Goal: Task Accomplishment & Management: Manage account settings

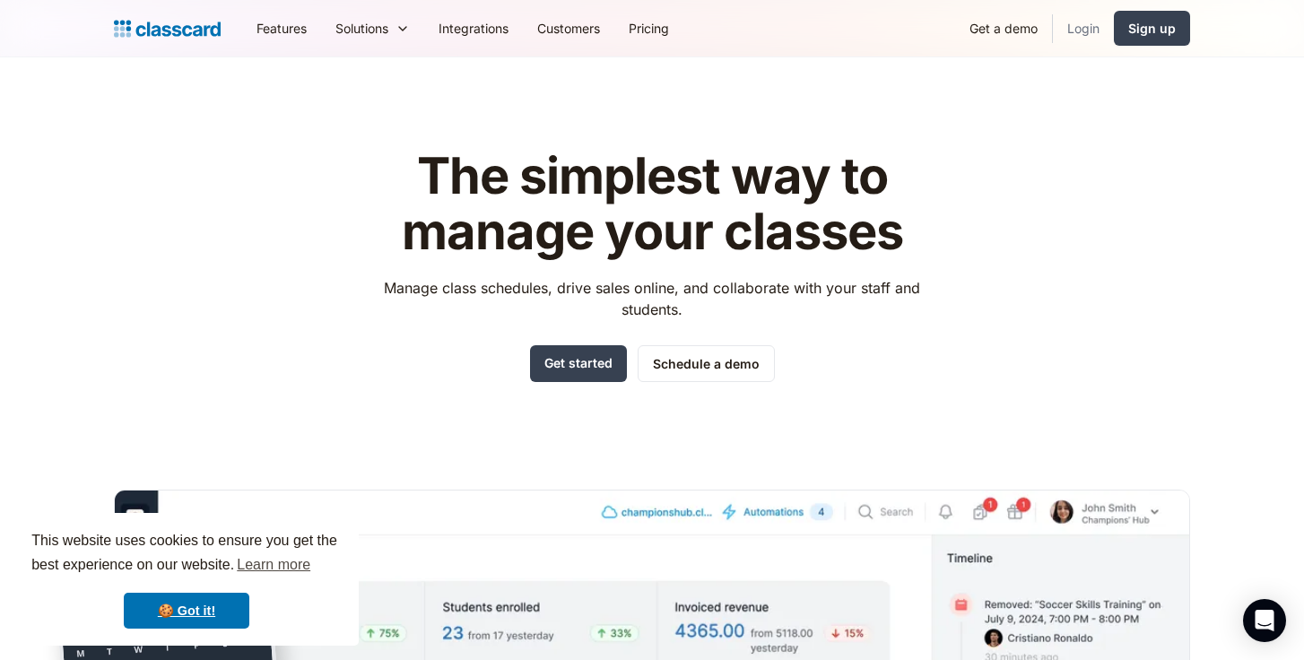
click at [1088, 30] on link "Login" at bounding box center [1083, 28] width 61 height 40
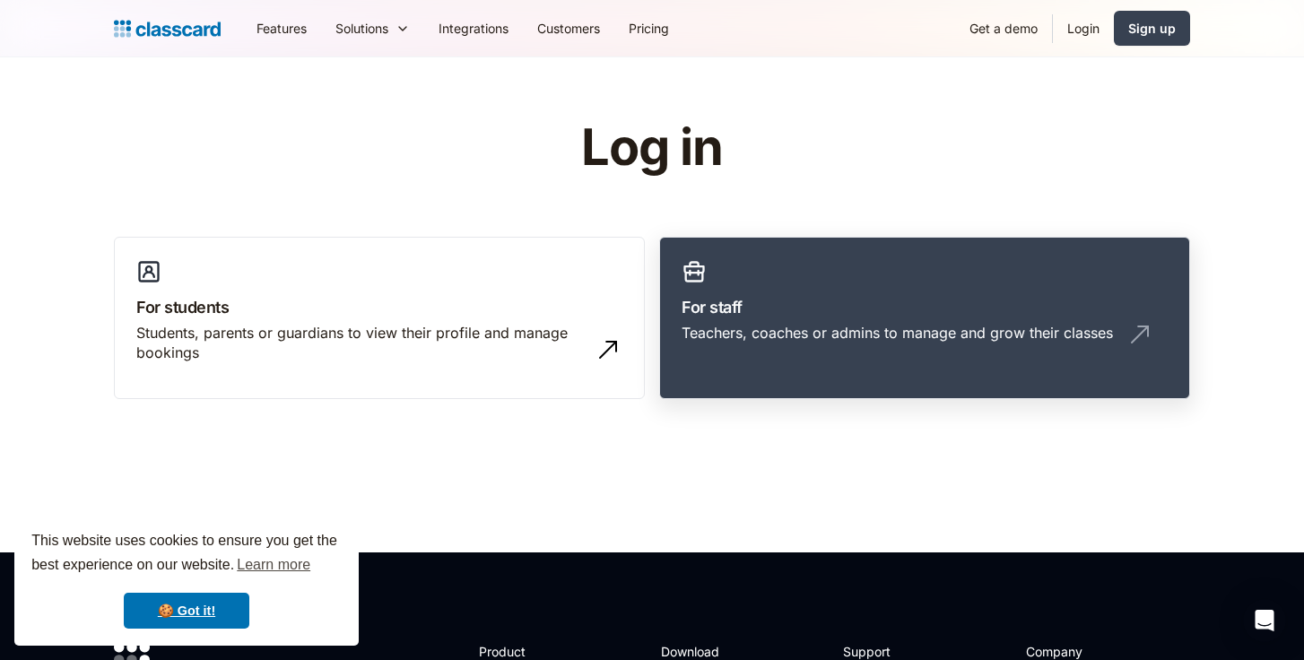
click at [829, 299] on h3 "For staff" at bounding box center [924, 307] width 486 height 24
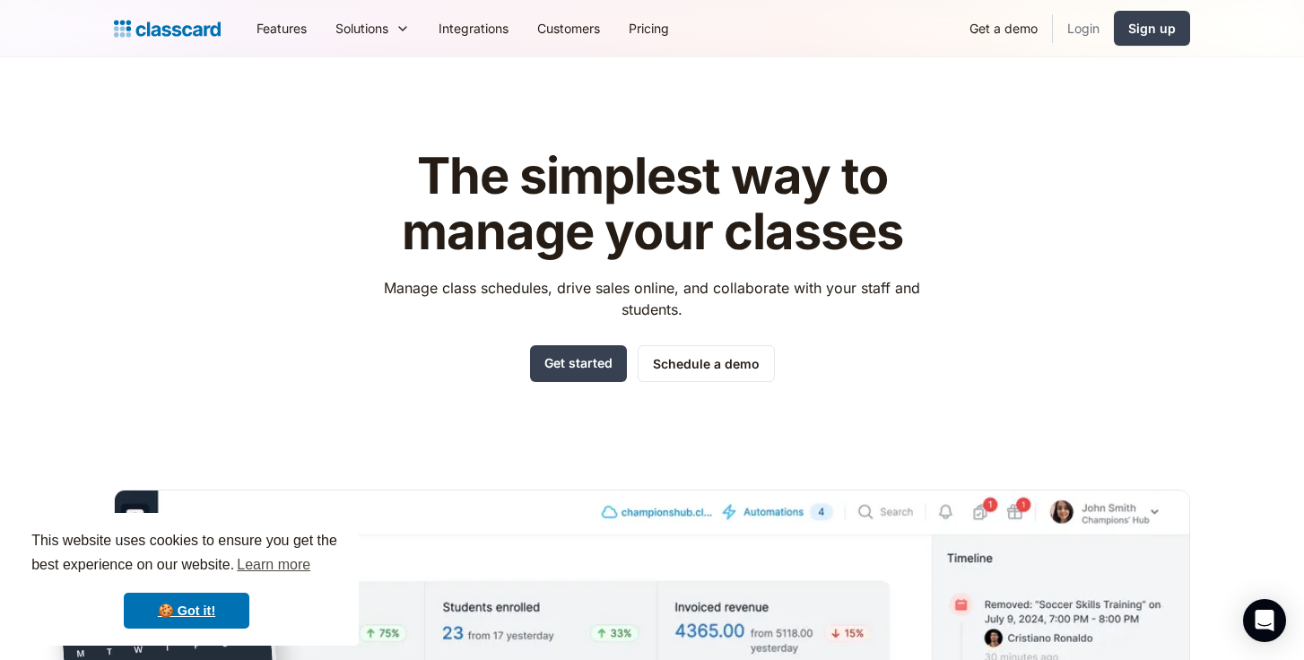
click at [1082, 27] on link "Login" at bounding box center [1083, 28] width 61 height 40
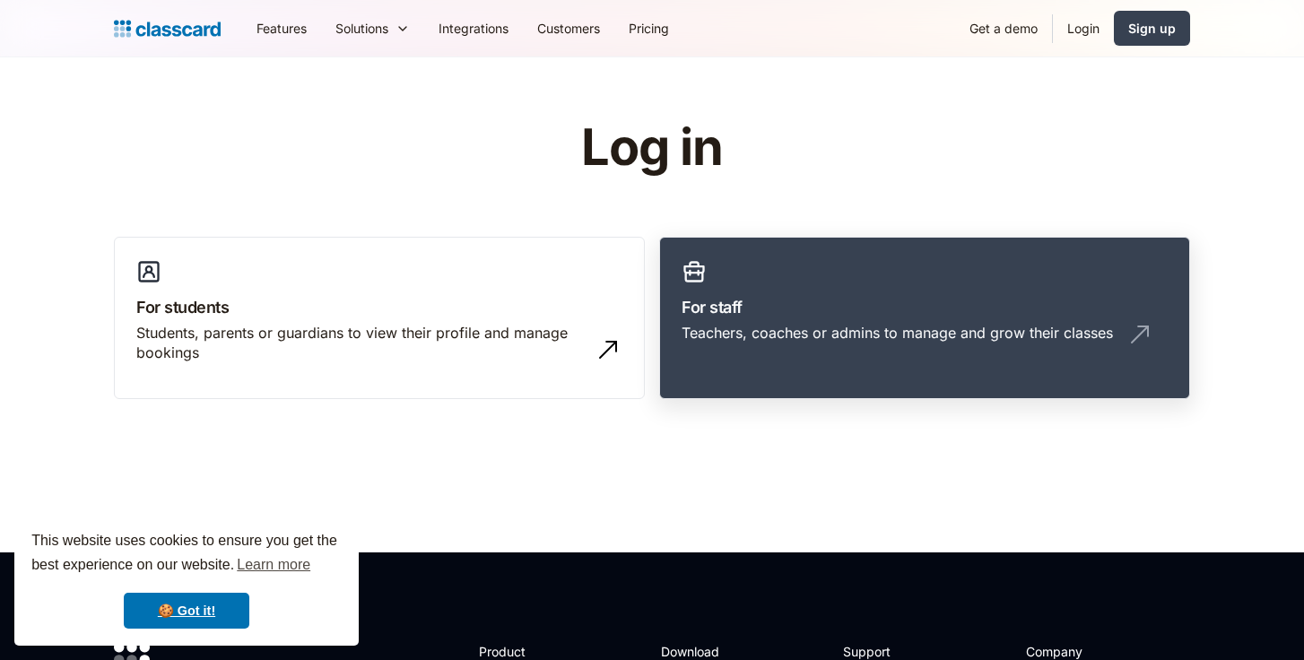
click at [914, 295] on h3 "For staff" at bounding box center [924, 307] width 486 height 24
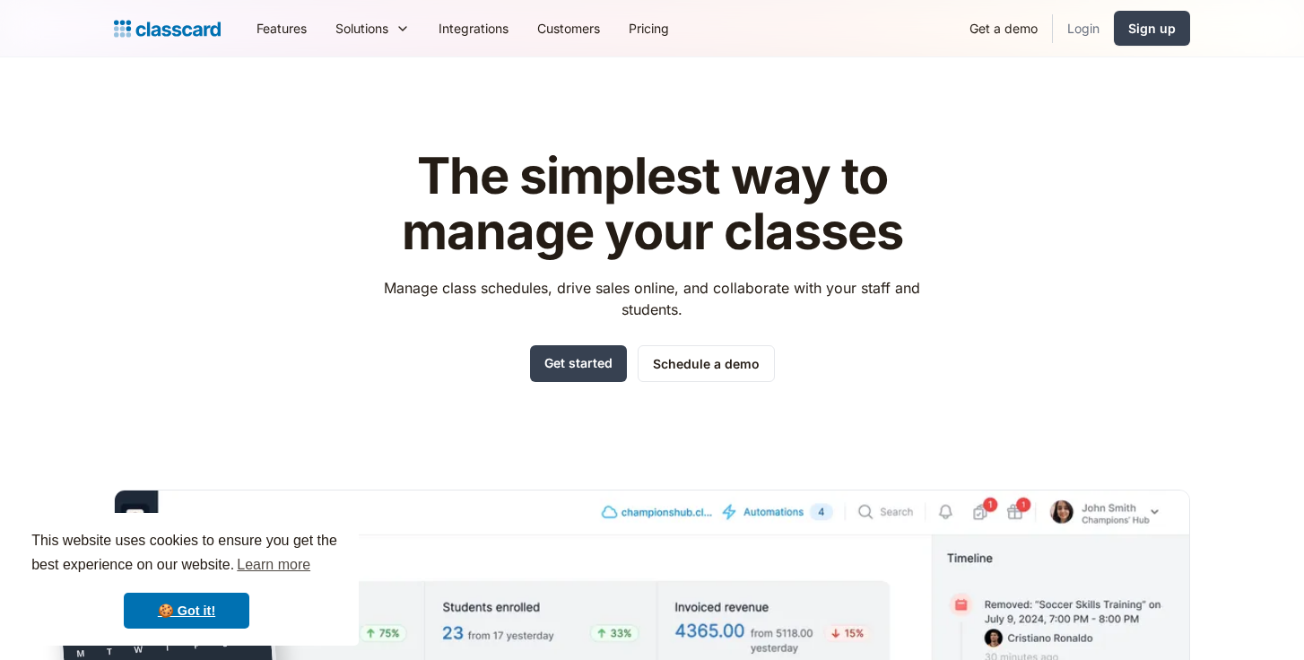
click at [1086, 30] on link "Login" at bounding box center [1083, 28] width 61 height 40
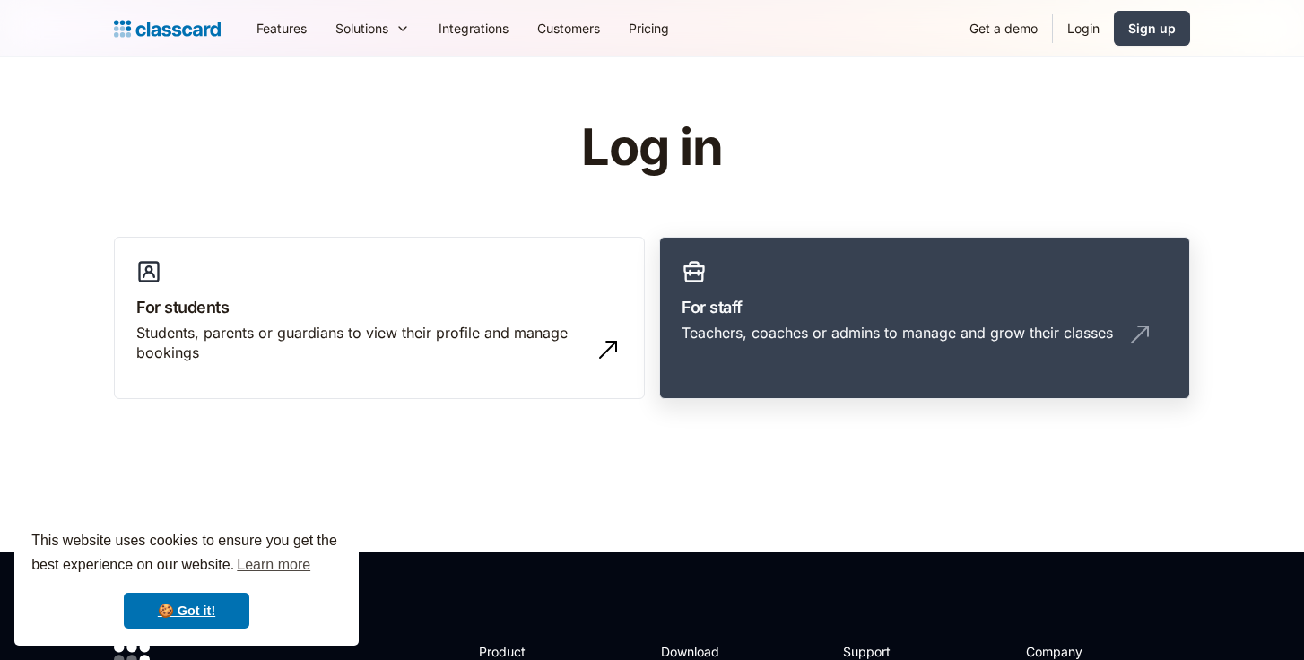
click at [716, 299] on h3 "For staff" at bounding box center [924, 307] width 486 height 24
